Goal: Information Seeking & Learning: Learn about a topic

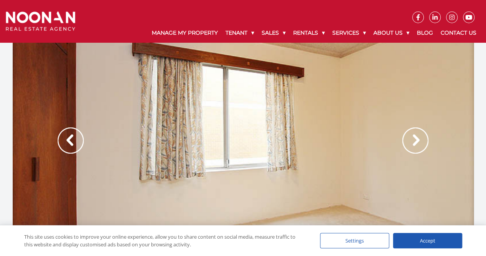
click at [422, 143] on img at bounding box center [415, 140] width 26 height 26
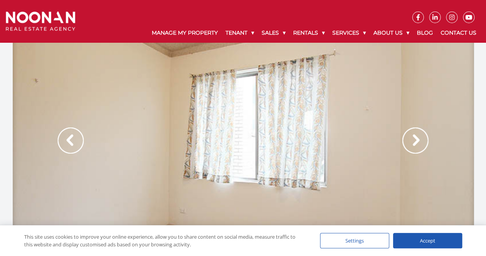
click at [420, 146] on img at bounding box center [415, 140] width 26 height 26
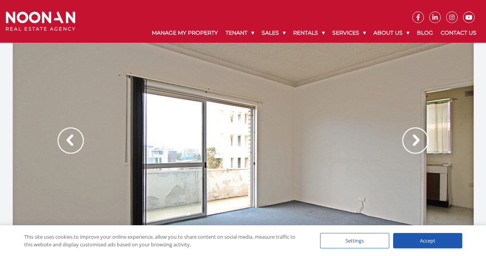
click at [419, 146] on img at bounding box center [415, 140] width 26 height 26
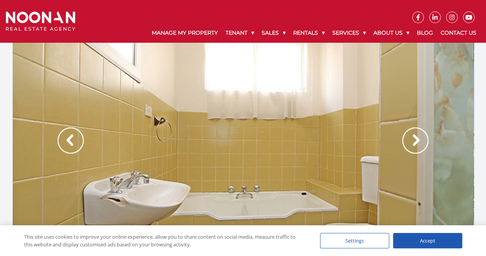
click at [415, 146] on img at bounding box center [415, 140] width 26 height 26
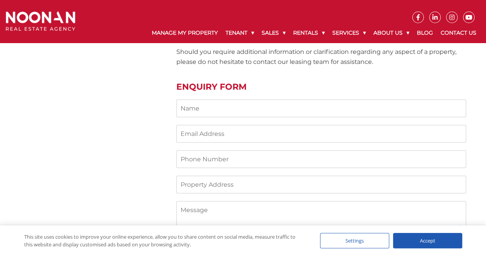
scroll to position [653, 0]
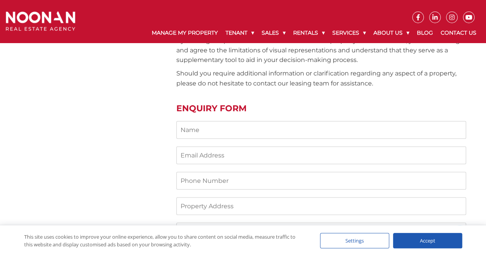
click at [235, 121] on input "Contact form" at bounding box center [321, 130] width 290 height 18
type input "Abu Sayeed Ahammed"
click at [215, 146] on input "Contact form" at bounding box center [321, 155] width 290 height 18
click at [225, 146] on input "Contact form" at bounding box center [321, 155] width 290 height 18
type input "asahammed09@gmail.com"
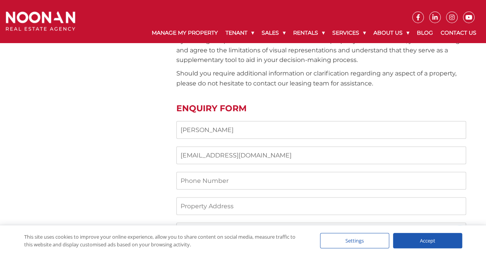
click at [196, 173] on input "Contact form" at bounding box center [321, 180] width 290 height 18
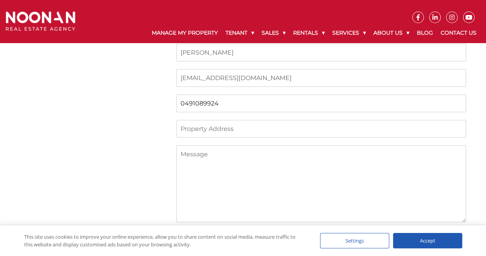
type input "0491089924"
click at [252, 120] on input "Contact form" at bounding box center [321, 129] width 290 height 18
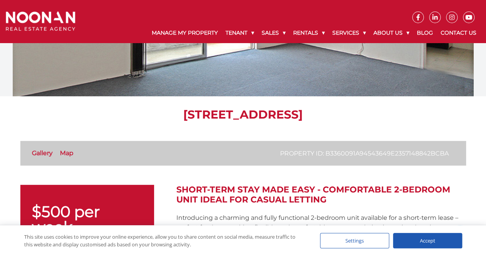
scroll to position [77, 0]
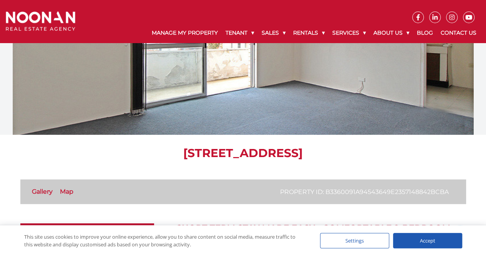
drag, startPoint x: 369, startPoint y: 151, endPoint x: 115, endPoint y: 156, distance: 254.0
click at [115, 156] on h1 "6/21 Hogben Street, KOGARAH NSW 2217" at bounding box center [243, 153] width 446 height 14
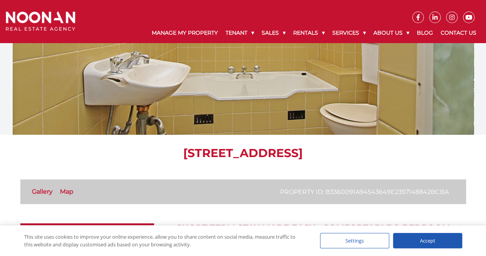
copy h1 "6/21 Hogben Street, KOGARAH NSW 2217"
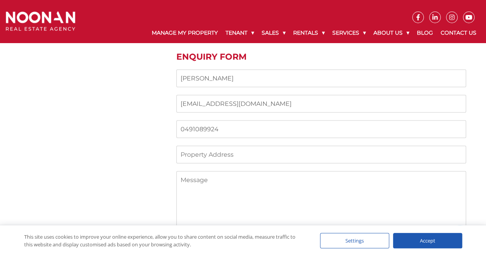
scroll to position [692, 0]
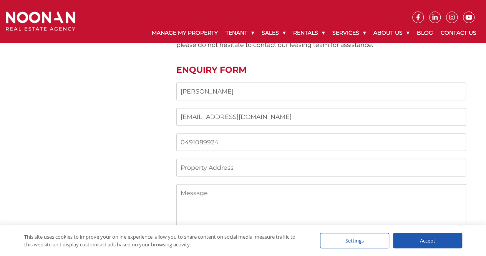
click at [195, 158] on input "Contact form" at bounding box center [321, 167] width 290 height 18
paste input "6/21 Hogben Street, KOGARAH NSW 2217"
type input "6/21 Hogben Street, KOGARAH NSW 2217"
click at [199, 185] on textarea "Contact form" at bounding box center [321, 222] width 290 height 77
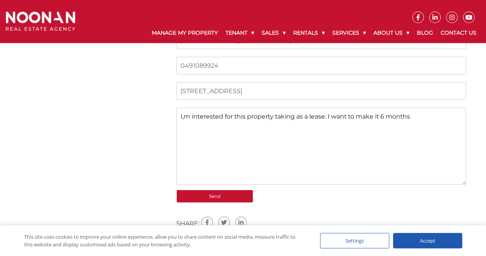
scroll to position [768, 0]
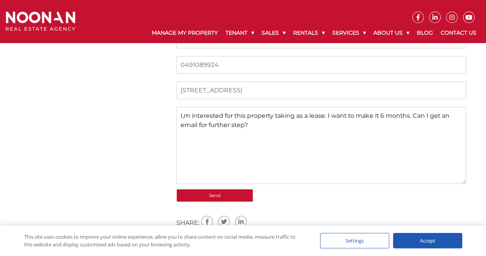
click at [188, 107] on textarea "I,m interested for this property taking as a lease. I want to make it 6 months.…" at bounding box center [321, 145] width 290 height 77
click at [184, 107] on textarea "I,m interested for this property taking as a lease. I want to make it 6 months.…" at bounding box center [321, 145] width 290 height 77
drag, startPoint x: 189, startPoint y: 105, endPoint x: 176, endPoint y: 105, distance: 13.1
click at [176, 107] on textarea "I,m interested for this property taking as a lease. I want to make it 6 months.…" at bounding box center [321, 145] width 290 height 77
click at [182, 107] on textarea "I,m interested for this property taking as a lease. I want to make it 6 months.…" at bounding box center [321, 145] width 290 height 77
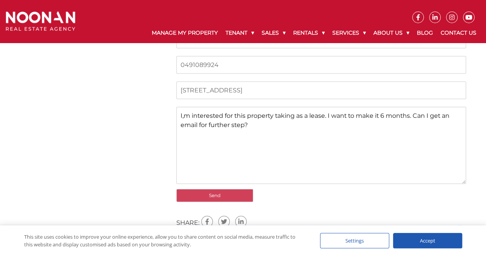
type textarea "I,m interested for this property taking as a lease. I want to make it 6 months.…"
click at [199, 189] on input "Send" at bounding box center [214, 195] width 77 height 13
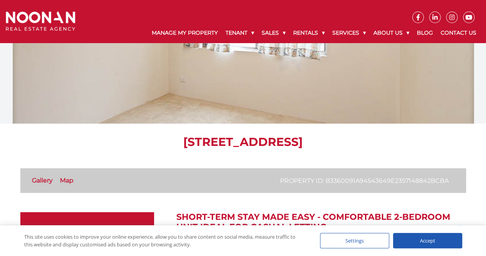
scroll to position [115, 0]
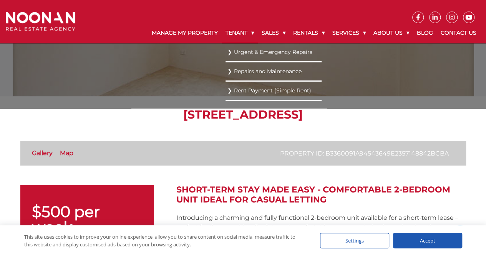
click at [245, 33] on link "Tenant" at bounding box center [240, 33] width 36 height 20
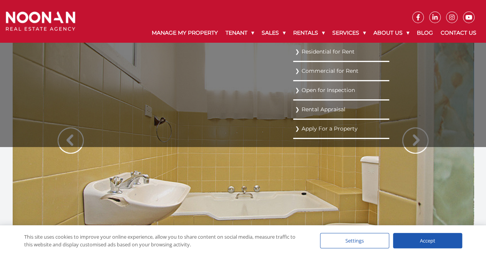
click at [298, 106] on link "Rental Appraisal" at bounding box center [341, 109] width 92 height 10
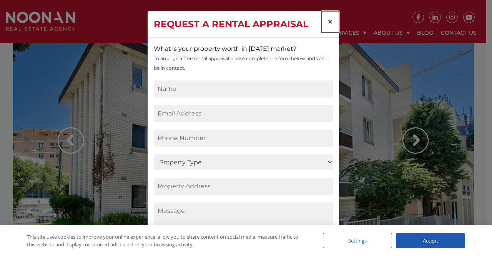
click at [330, 18] on button "×" at bounding box center [330, 22] width 18 height 22
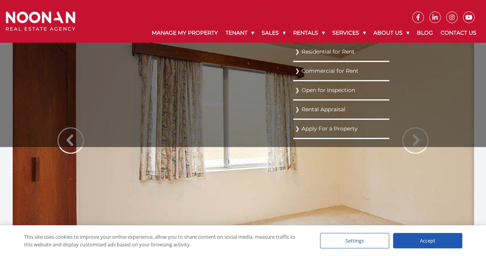
click at [315, 50] on link "Residential for Rent" at bounding box center [341, 51] width 92 height 10
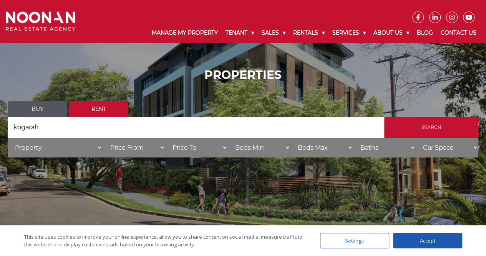
click at [68, 129] on input "kogarah" at bounding box center [196, 127] width 377 height 21
type input "k"
type input "T"
type input "Rockdale"
click at [384, 117] on input "Search" at bounding box center [431, 127] width 94 height 21
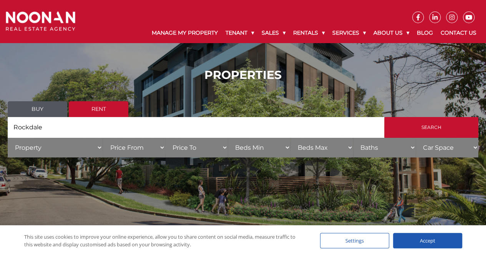
drag, startPoint x: 46, startPoint y: 126, endPoint x: 5, endPoint y: 131, distance: 41.0
click at [5, 131] on div "PROPERTIES Buy Rent Search Search by Address Rockdale House Category Property H…" at bounding box center [243, 115] width 486 height 118
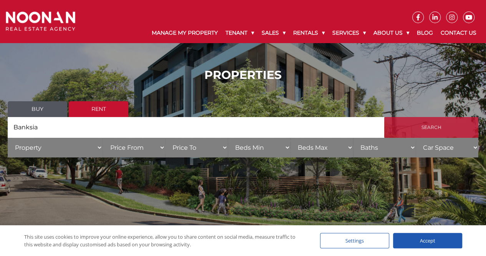
type input "Banksia"
click at [400, 135] on input "Search" at bounding box center [431, 127] width 94 height 21
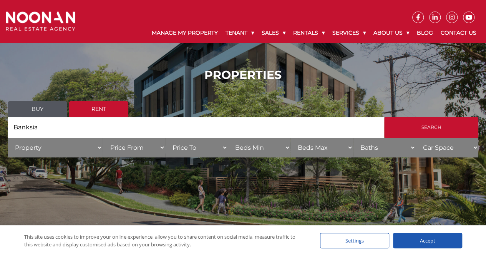
drag, startPoint x: 49, startPoint y: 126, endPoint x: 5, endPoint y: 128, distance: 43.8
click at [5, 128] on div "PROPERTIES Buy Rent Search Search by Address [GEOGRAPHIC_DATA] House Category P…" at bounding box center [243, 115] width 486 height 118
type input "Lakemba"
click at [384, 117] on input "Search" at bounding box center [431, 127] width 94 height 21
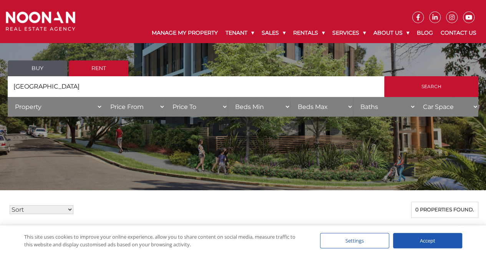
scroll to position [38, 0]
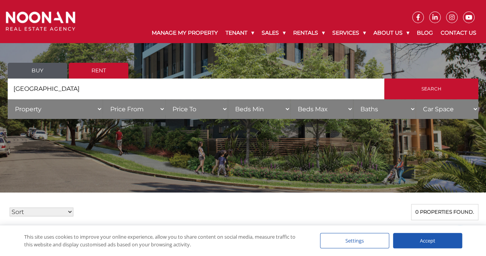
drag, startPoint x: 37, startPoint y: 88, endPoint x: 0, endPoint y: 88, distance: 36.5
click at [0, 88] on div "PROPERTIES Buy Rent Search Search by Address Lakemba House Category Property Ho…" at bounding box center [243, 77] width 486 height 118
click at [33, 89] on input "wollicreek" at bounding box center [196, 88] width 377 height 21
drag, startPoint x: 49, startPoint y: 88, endPoint x: 27, endPoint y: 88, distance: 21.9
click at [27, 88] on input "wollicreek" at bounding box center [196, 88] width 377 height 21
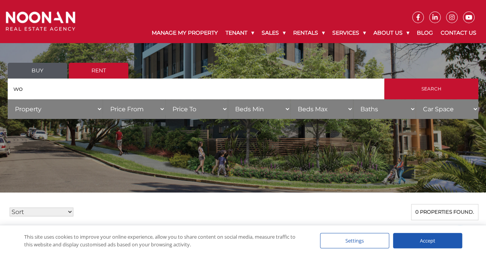
type input "w"
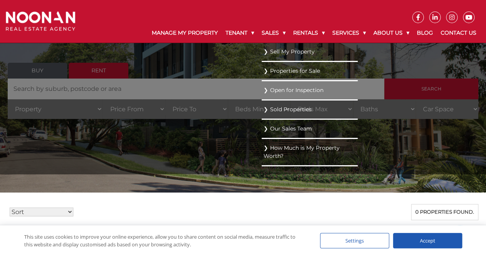
click at [262, 132] on ul "Sell My Property Properties for Sale Open for Inspection Sold Properties Our Sa…" at bounding box center [310, 108] width 96 height 131
click at [262, 109] on ul "Sell My Property Properties for Sale Open for Inspection Sold Properties Our Sa…" at bounding box center [310, 108] width 96 height 131
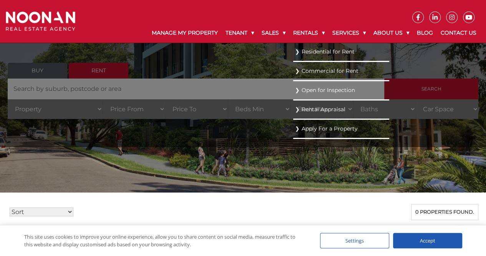
click at [314, 50] on link "Residential for Rent" at bounding box center [341, 51] width 92 height 10
